Goal: Transaction & Acquisition: Purchase product/service

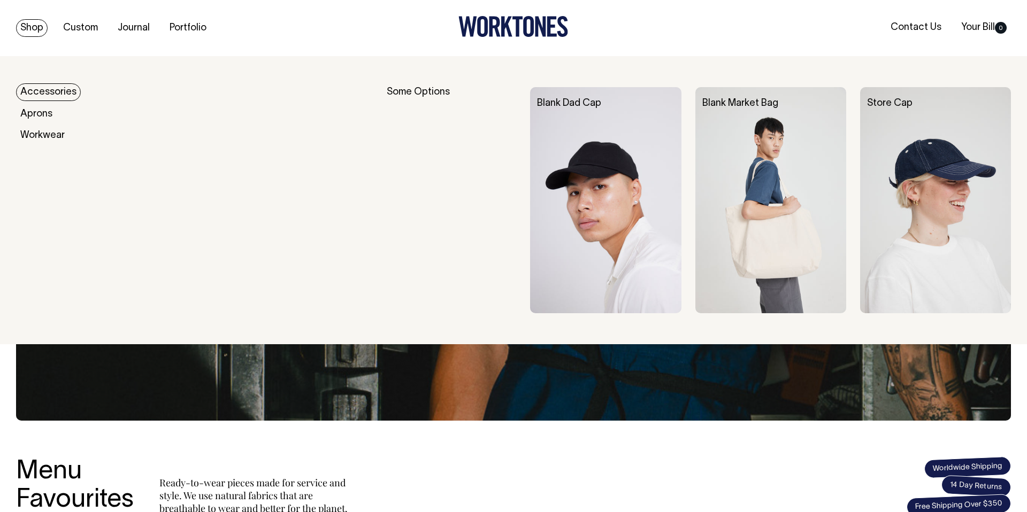
click at [45, 87] on link "Accessories" at bounding box center [48, 92] width 65 height 18
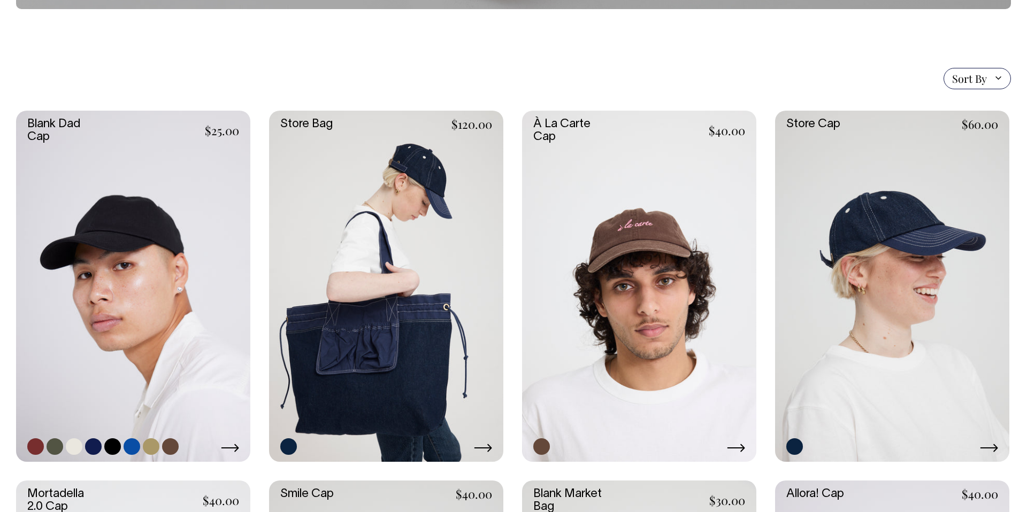
scroll to position [219, 0]
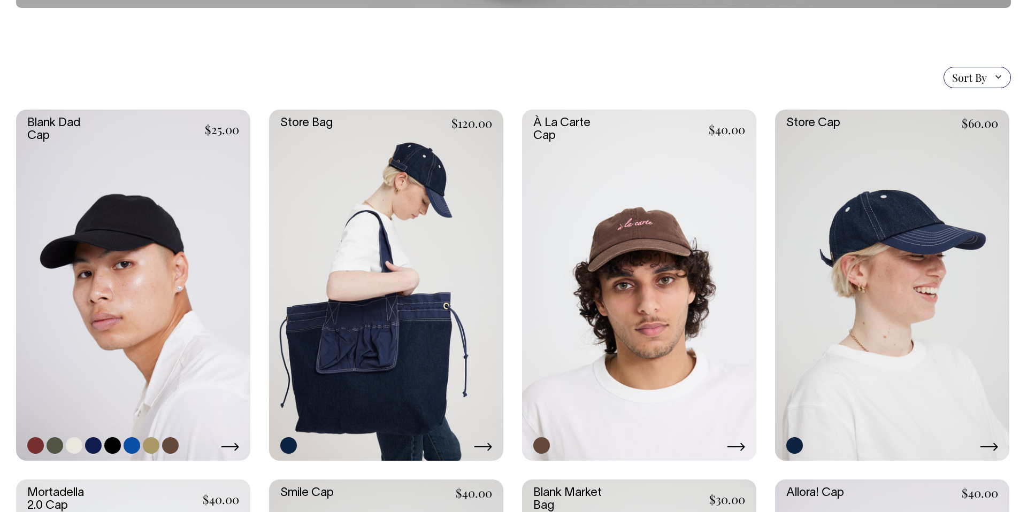
click at [205, 197] on link at bounding box center [133, 285] width 234 height 351
